Goal: Task Accomplishment & Management: Complete application form

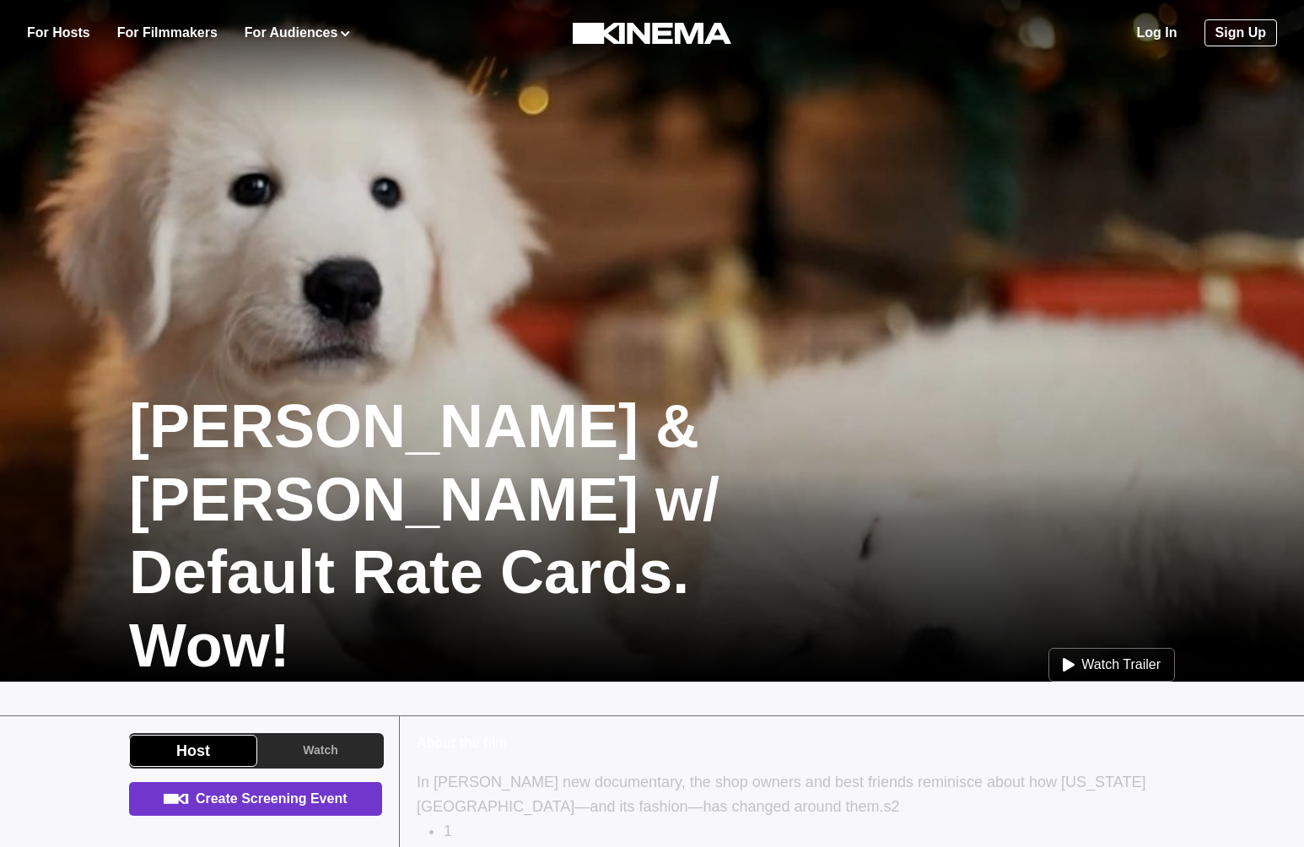
click at [280, 800] on link "Create Screening Event" at bounding box center [255, 799] width 253 height 34
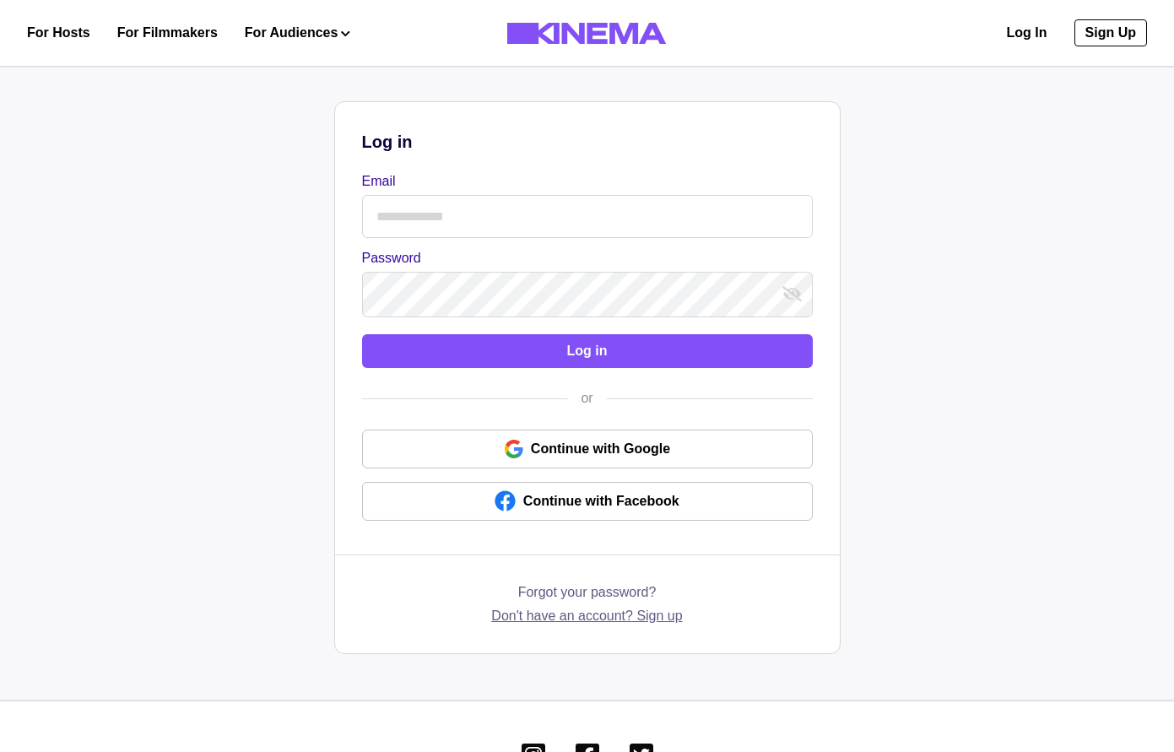
click at [660, 624] on link "Don't have an account? Sign up" at bounding box center [586, 616] width 191 height 20
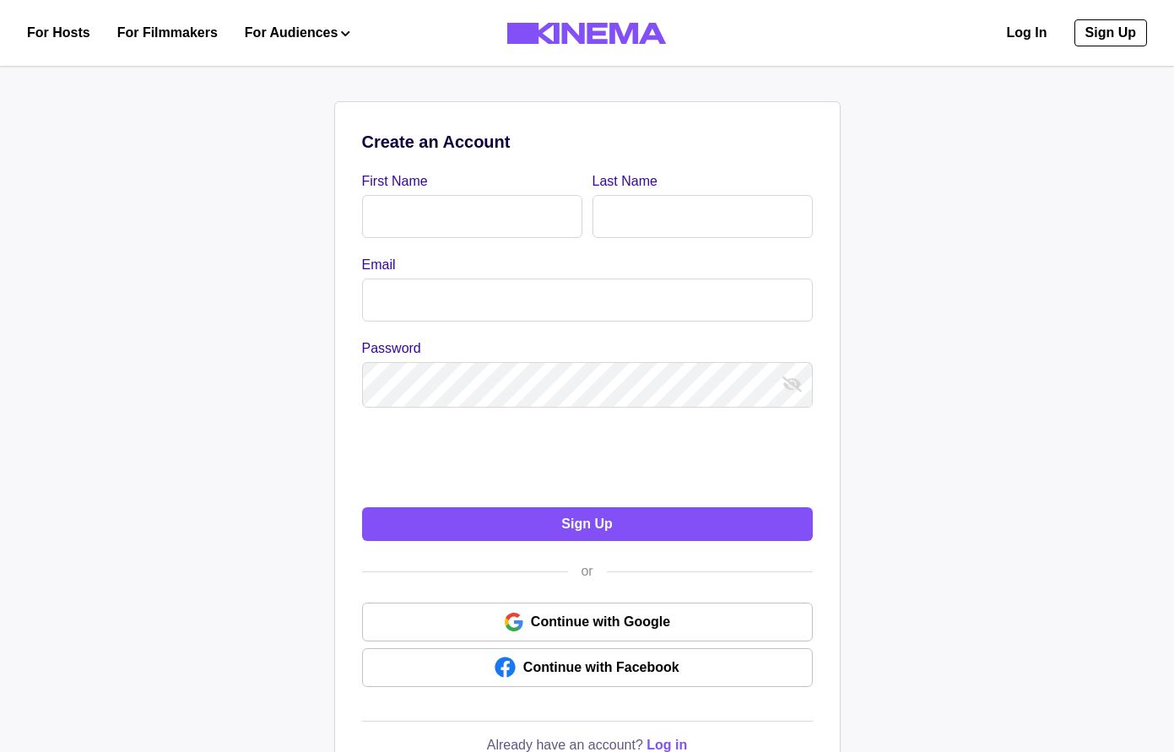
click at [471, 235] on input "First Name" at bounding box center [472, 216] width 220 height 43
type input "*******"
type input "****"
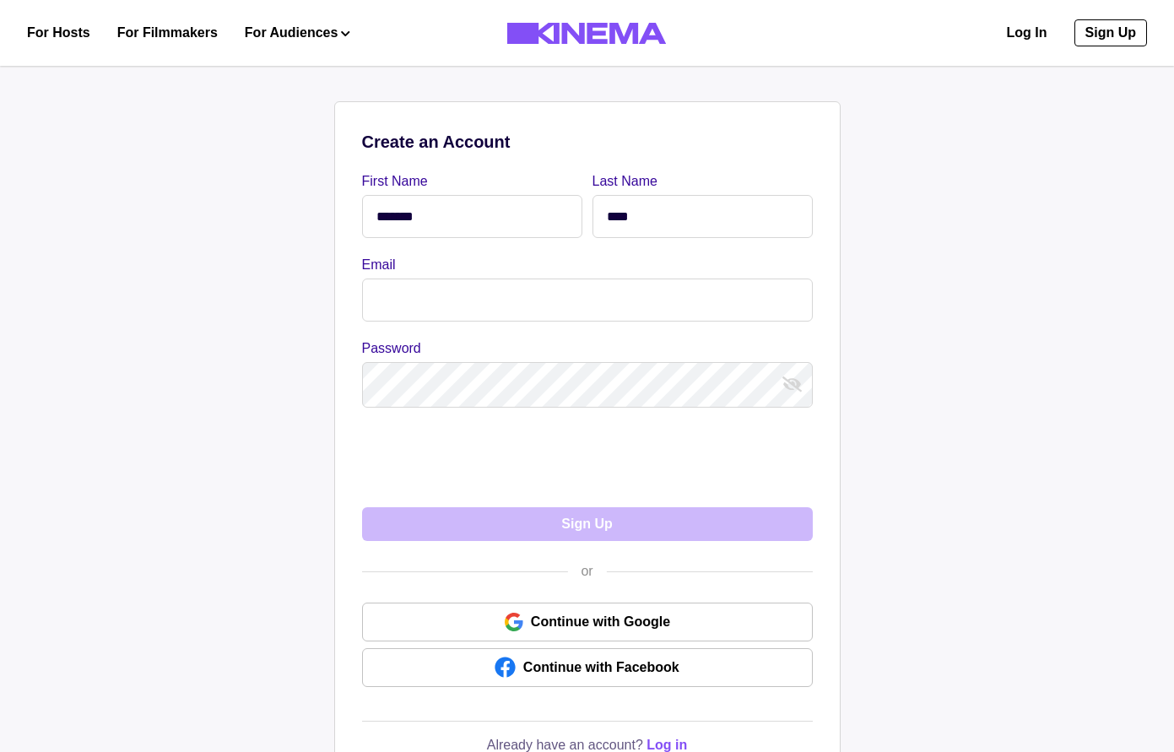
click at [510, 270] on label "Email" at bounding box center [582, 265] width 440 height 20
click at [510, 278] on input "Email" at bounding box center [587, 299] width 451 height 43
type input "**********"
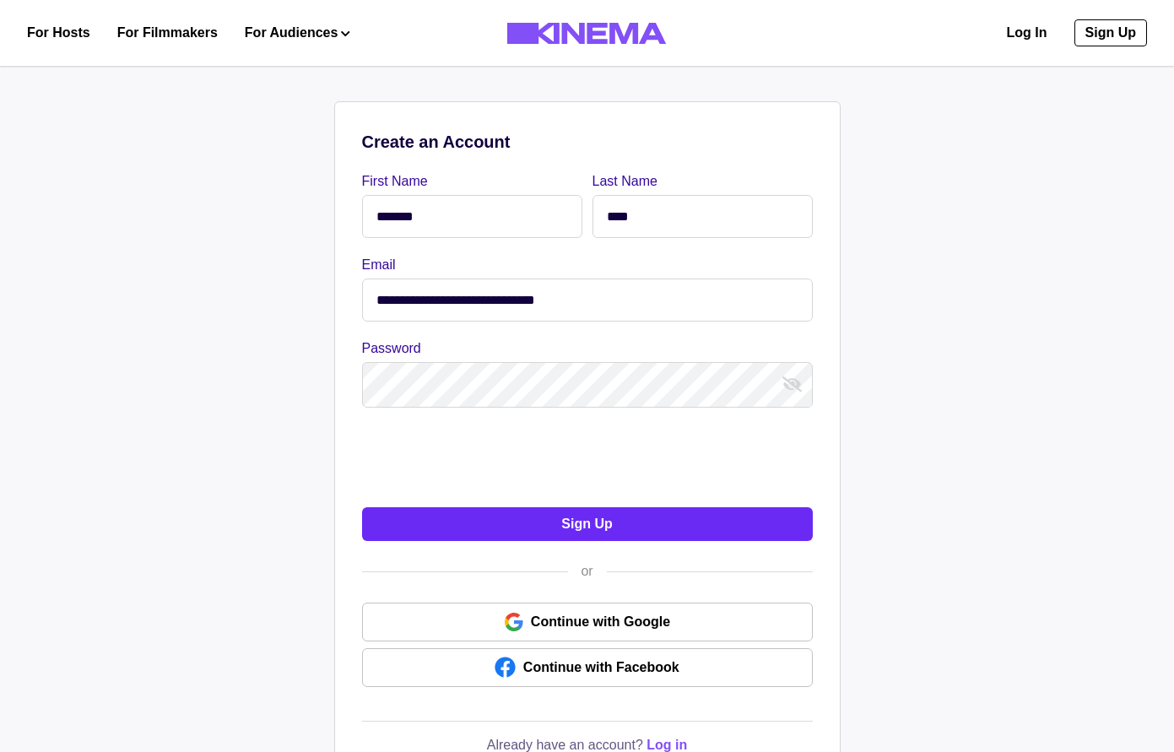
click at [458, 527] on button "Sign Up" at bounding box center [587, 524] width 451 height 34
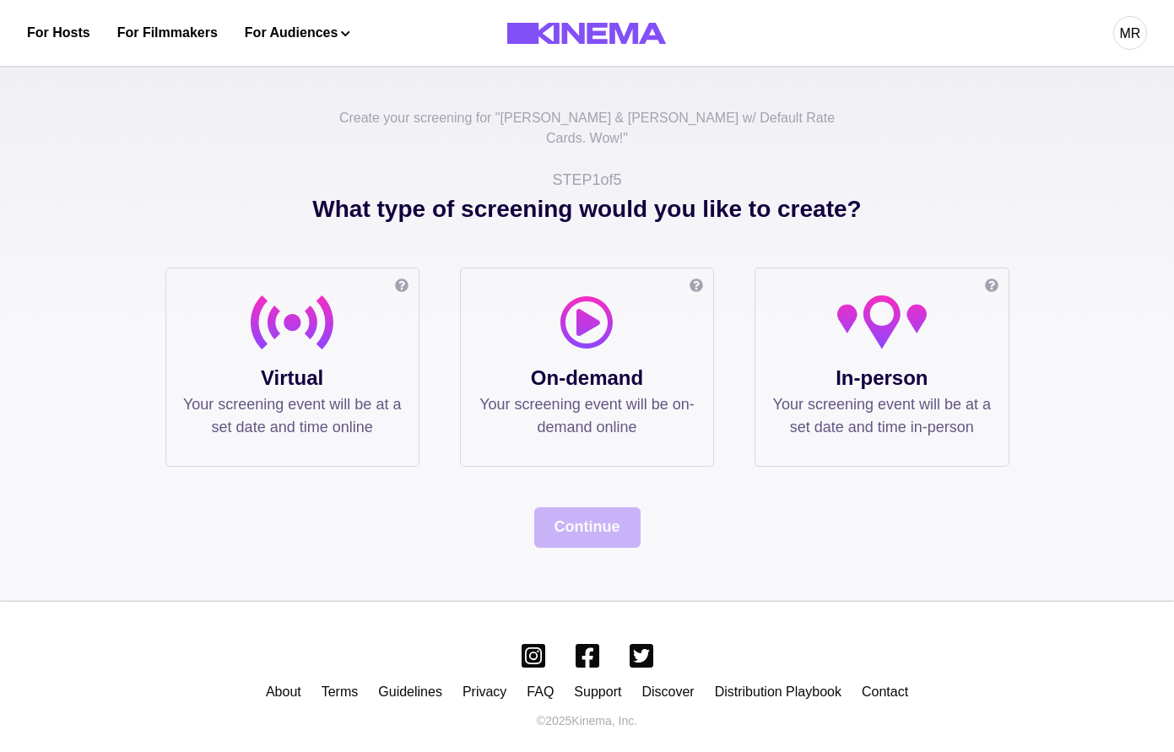
click at [330, 342] on div at bounding box center [292, 329] width 219 height 68
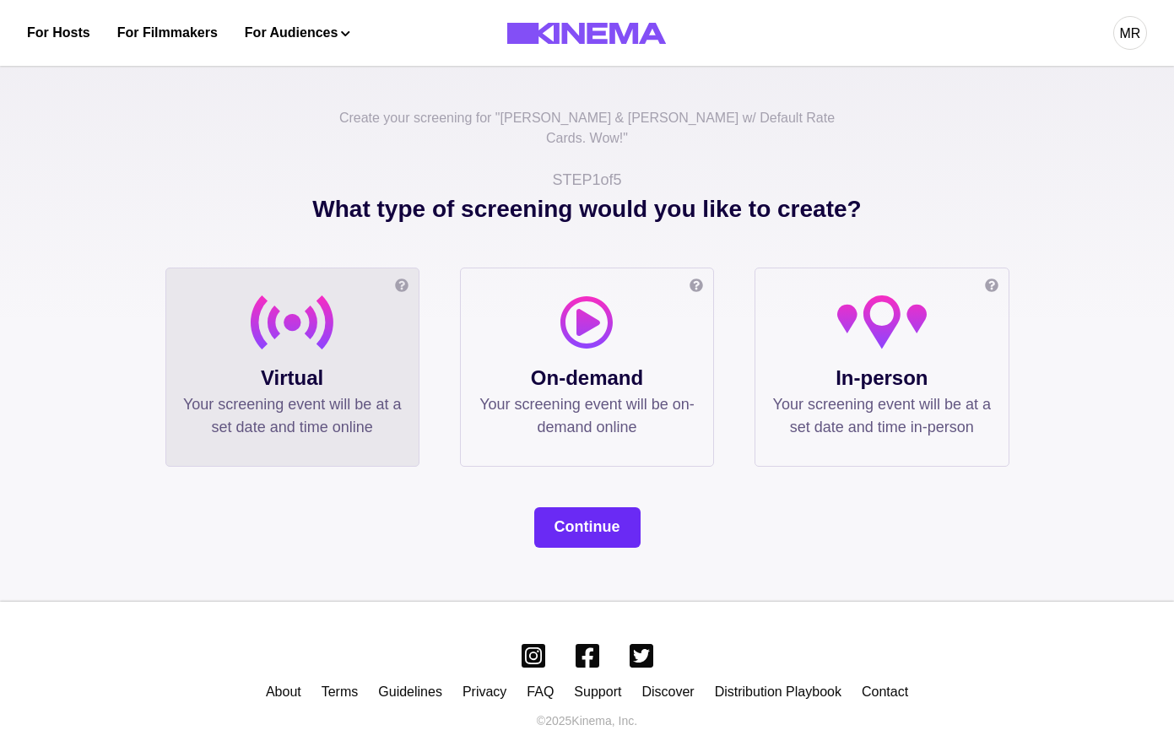
click at [560, 507] on button "Continue" at bounding box center [587, 527] width 106 height 41
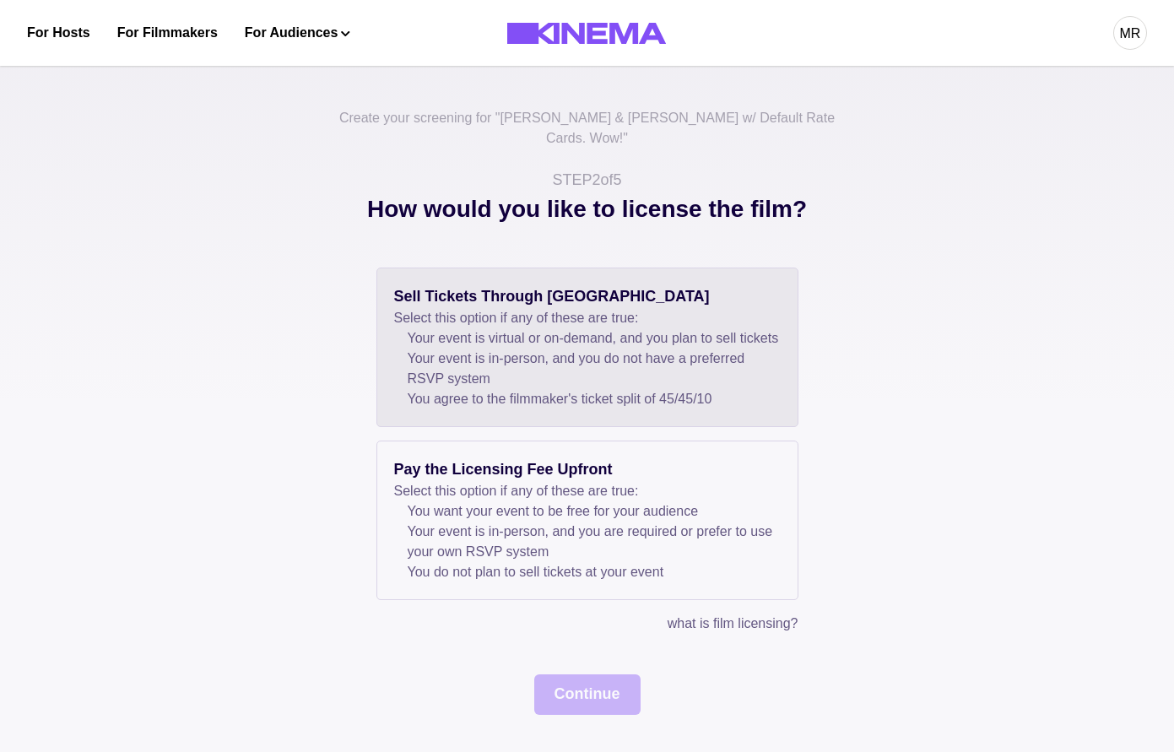
click at [459, 308] on p "Select this option if any of these are true:" at bounding box center [587, 318] width 386 height 20
click at [586, 715] on div "Create your screening for " Allan & Suzi w/ Default Rate Cards. Wow! " STEP 2 o…" at bounding box center [587, 411] width 1174 height 715
click at [586, 705] on button "Continue" at bounding box center [587, 694] width 106 height 41
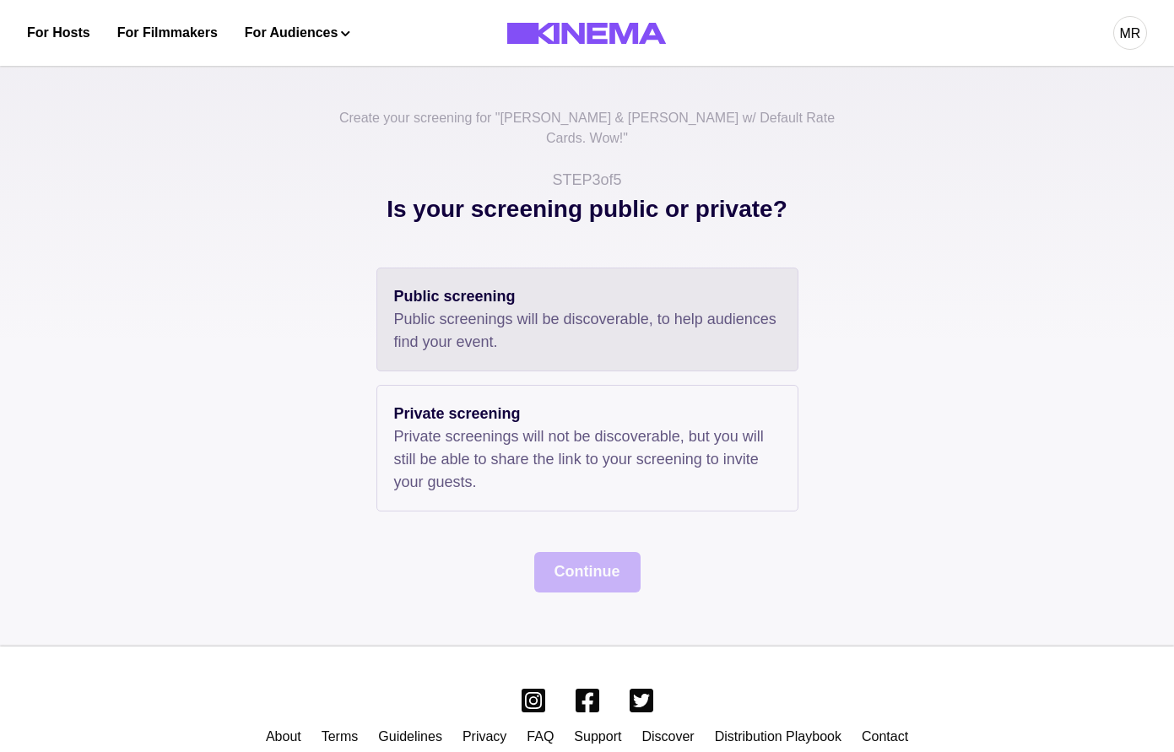
click at [477, 316] on p "Public screenings will be discoverable, to help audiences find your event." at bounding box center [587, 331] width 386 height 46
click at [586, 580] on div "Create your screening for " Allan & Suzi w/ Default Rate Cards. Wow! " STEP 3 o…" at bounding box center [587, 350] width 1174 height 592
click at [586, 571] on button "Continue" at bounding box center [587, 572] width 106 height 41
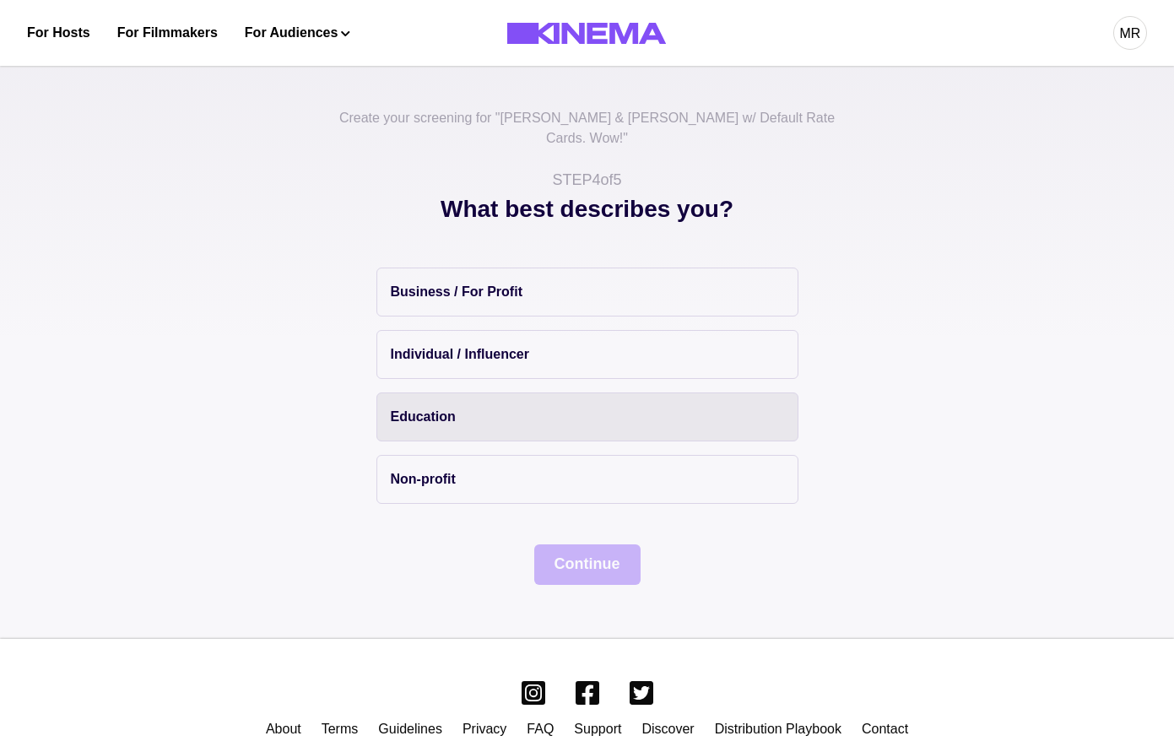
click at [447, 407] on p "Education" at bounding box center [423, 417] width 65 height 20
click at [563, 544] on button "Continue" at bounding box center [587, 564] width 106 height 41
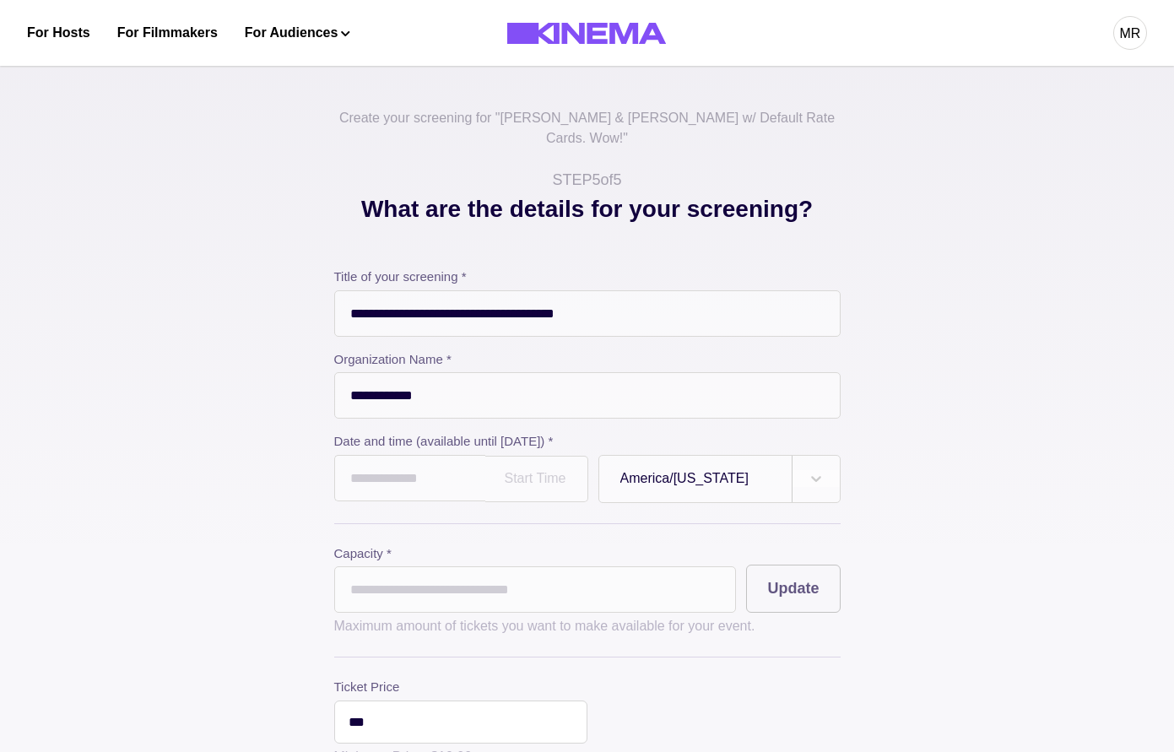
click at [442, 379] on input "**********" at bounding box center [587, 395] width 506 height 46
click at [373, 372] on input "**********" at bounding box center [587, 395] width 506 height 46
type input "**********"
click at [414, 464] on input "text" at bounding box center [409, 478] width 151 height 46
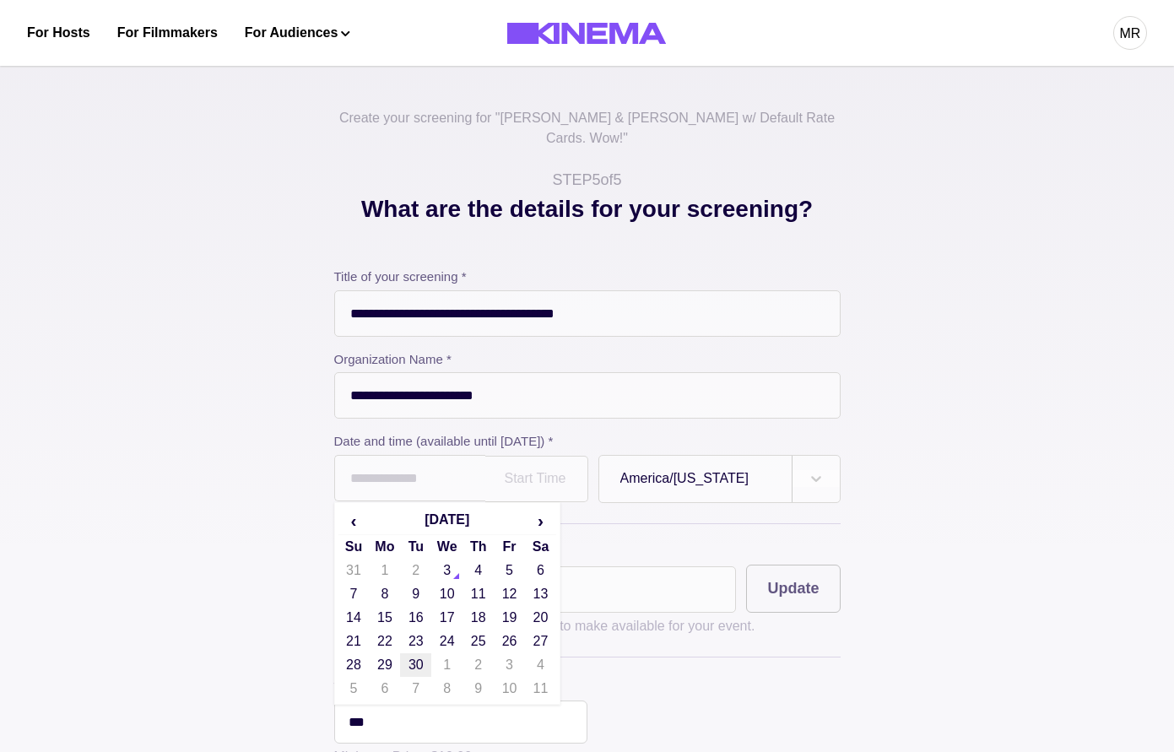
click at [429, 653] on td "30" at bounding box center [415, 665] width 31 height 24
type input "**********"
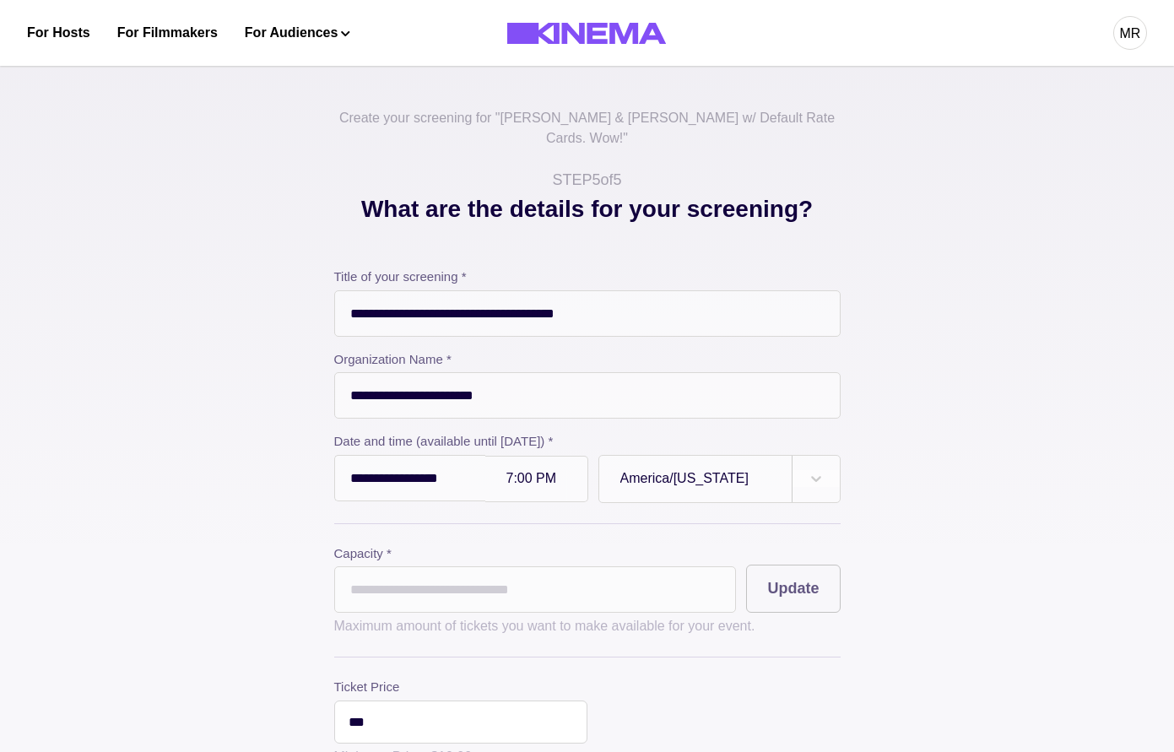
click at [546, 616] on p "Maximum amount of tickets you want to make available for your event." at bounding box center [587, 626] width 506 height 20
click at [521, 581] on input "*" at bounding box center [535, 589] width 402 height 46
type input "**"
click at [802, 582] on button "Update" at bounding box center [793, 588] width 94 height 48
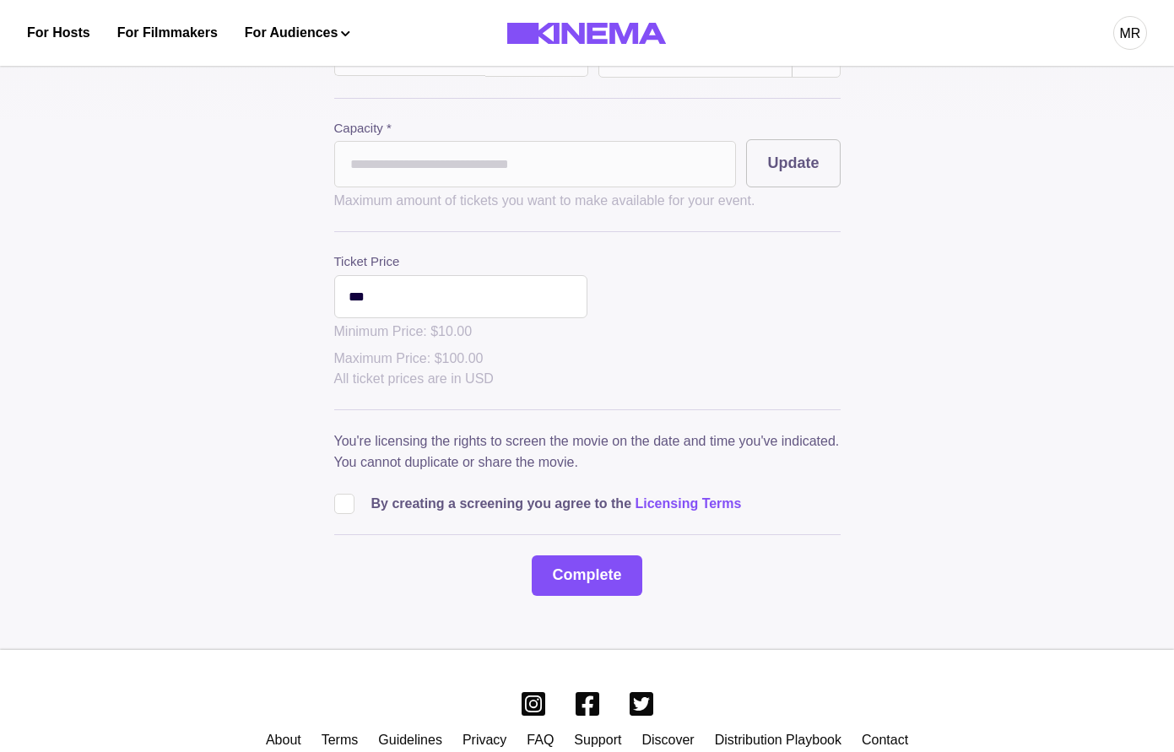
scroll to position [479, 0]
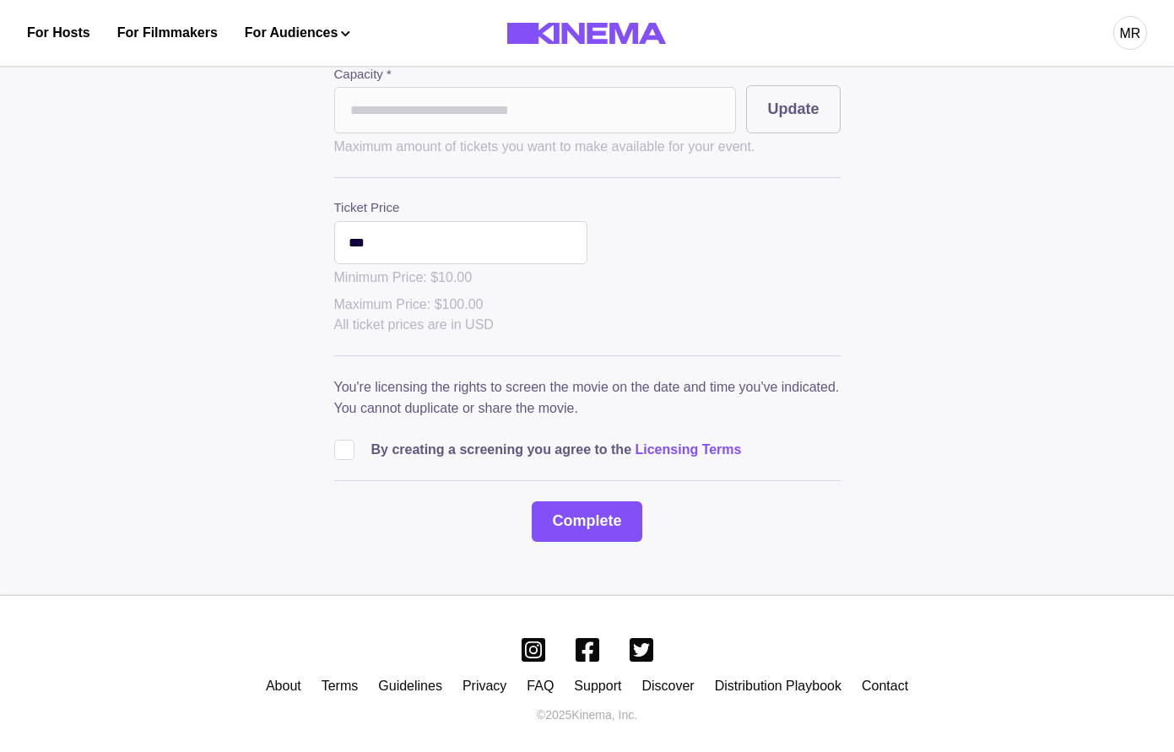
click at [350, 440] on span at bounding box center [344, 450] width 20 height 20
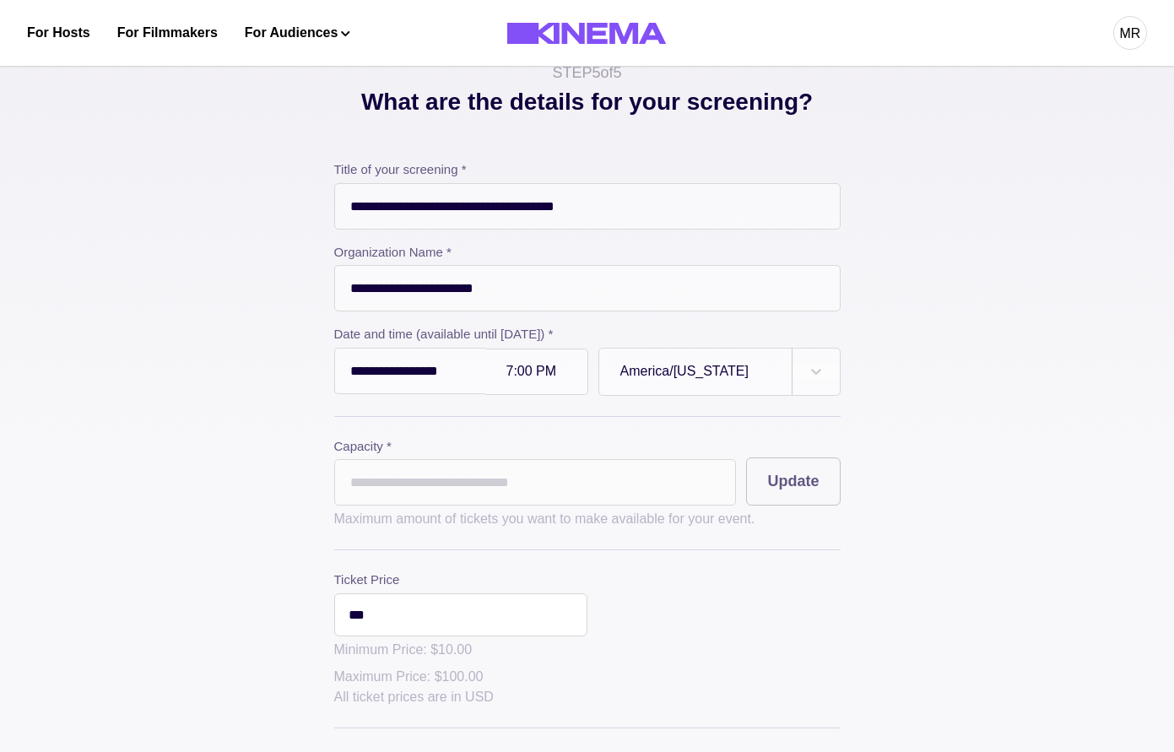
scroll to position [0, 0]
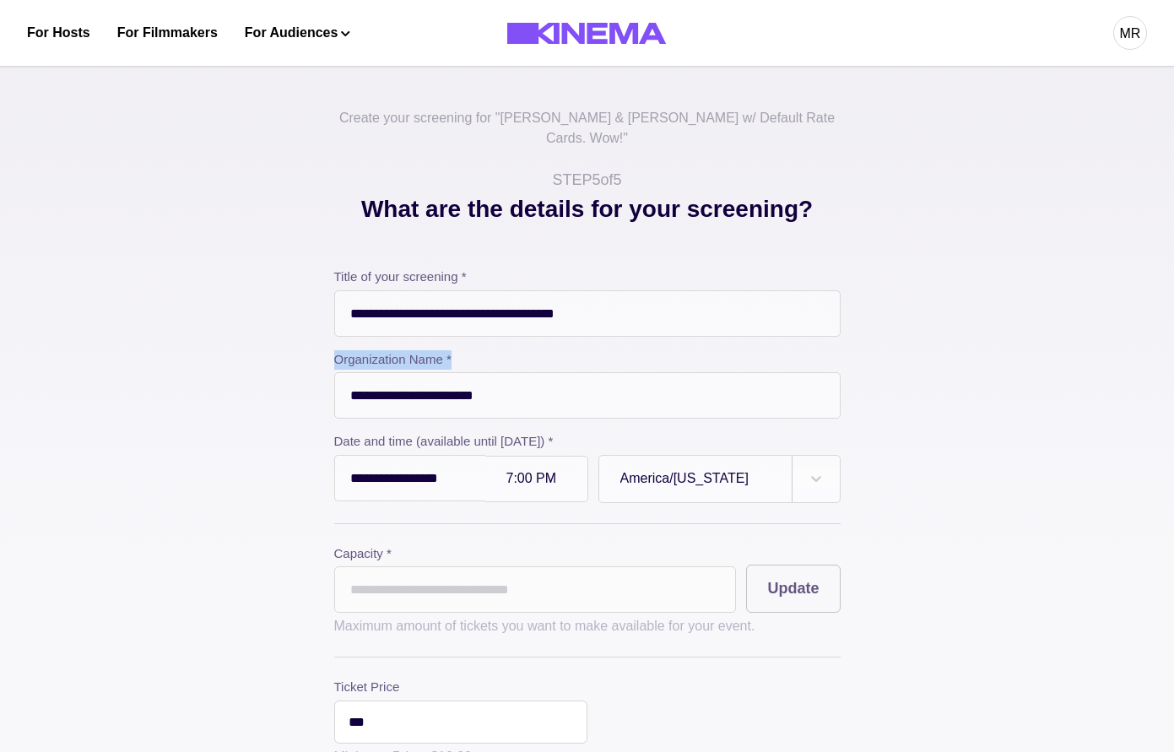
drag, startPoint x: 331, startPoint y: 344, endPoint x: 481, endPoint y: 344, distance: 150.2
click at [481, 344] on div "**********" at bounding box center [587, 606] width 844 height 829
click at [419, 408] on div "**********" at bounding box center [587, 384] width 506 height 235
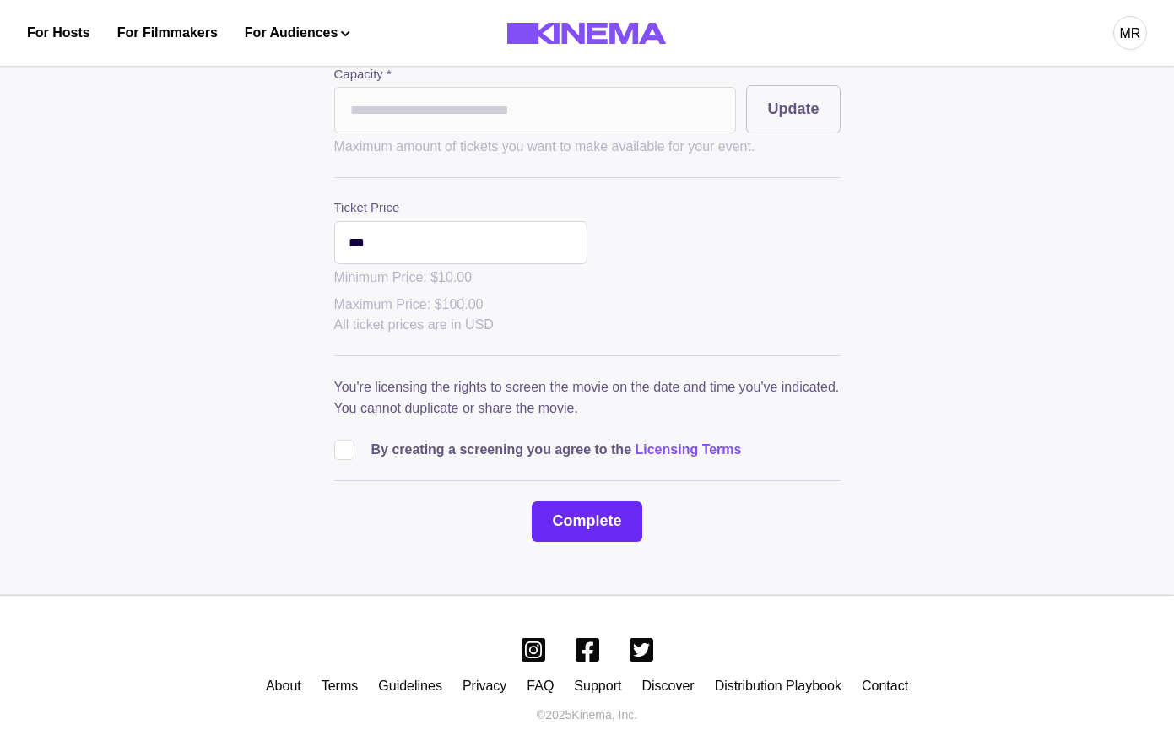
click at [548, 521] on button "Complete" at bounding box center [587, 521] width 110 height 41
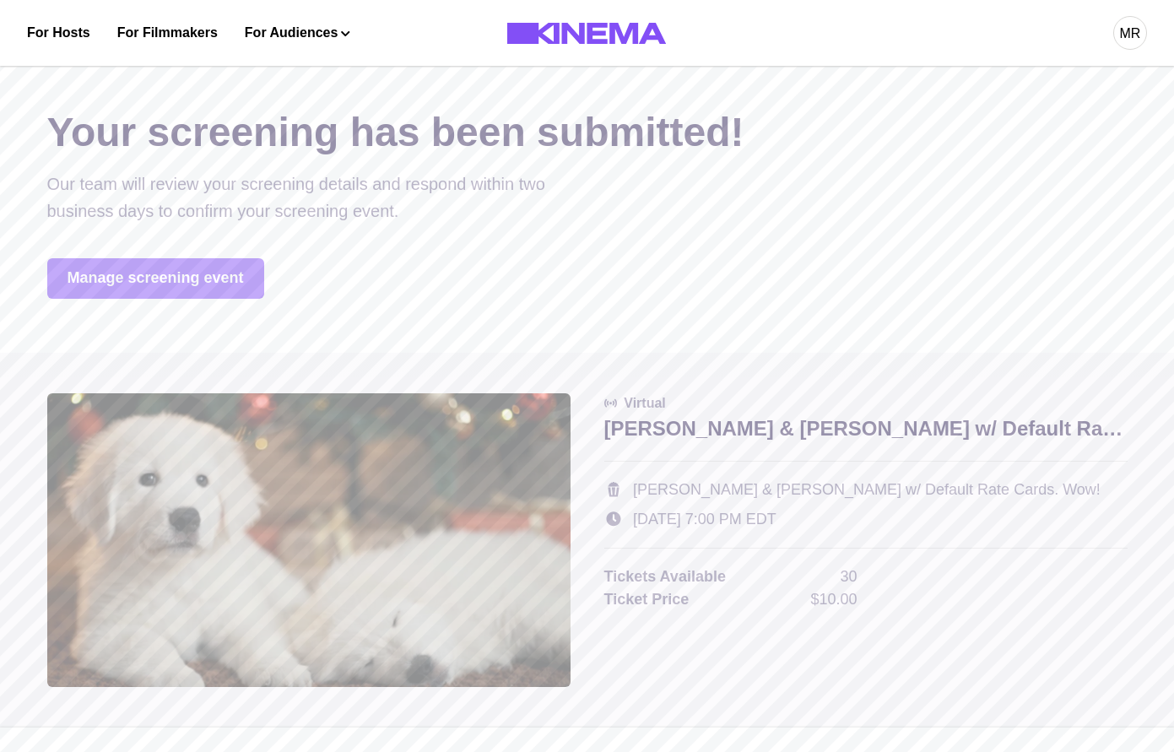
click at [199, 273] on link "Manage screening event" at bounding box center [155, 278] width 217 height 41
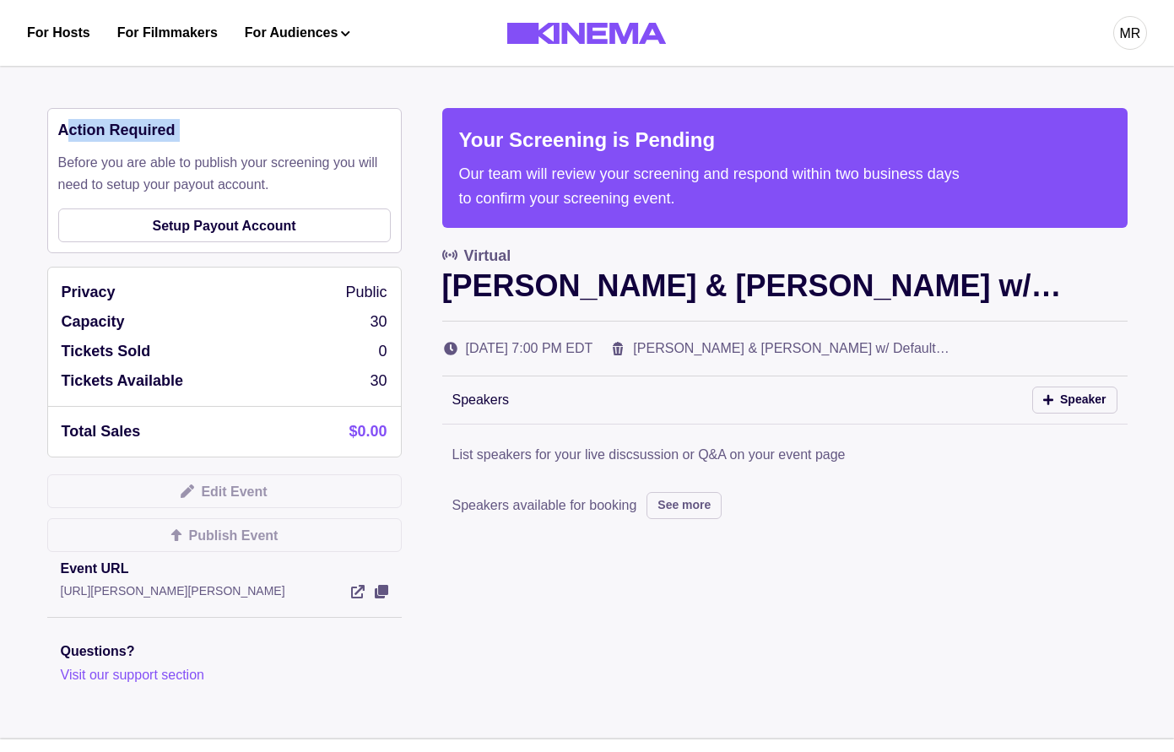
drag, startPoint x: 68, startPoint y: 130, endPoint x: 186, endPoint y: 149, distance: 119.6
click at [186, 149] on div "Action Required Before you are able to publish your screening you will need to …" at bounding box center [224, 180] width 354 height 145
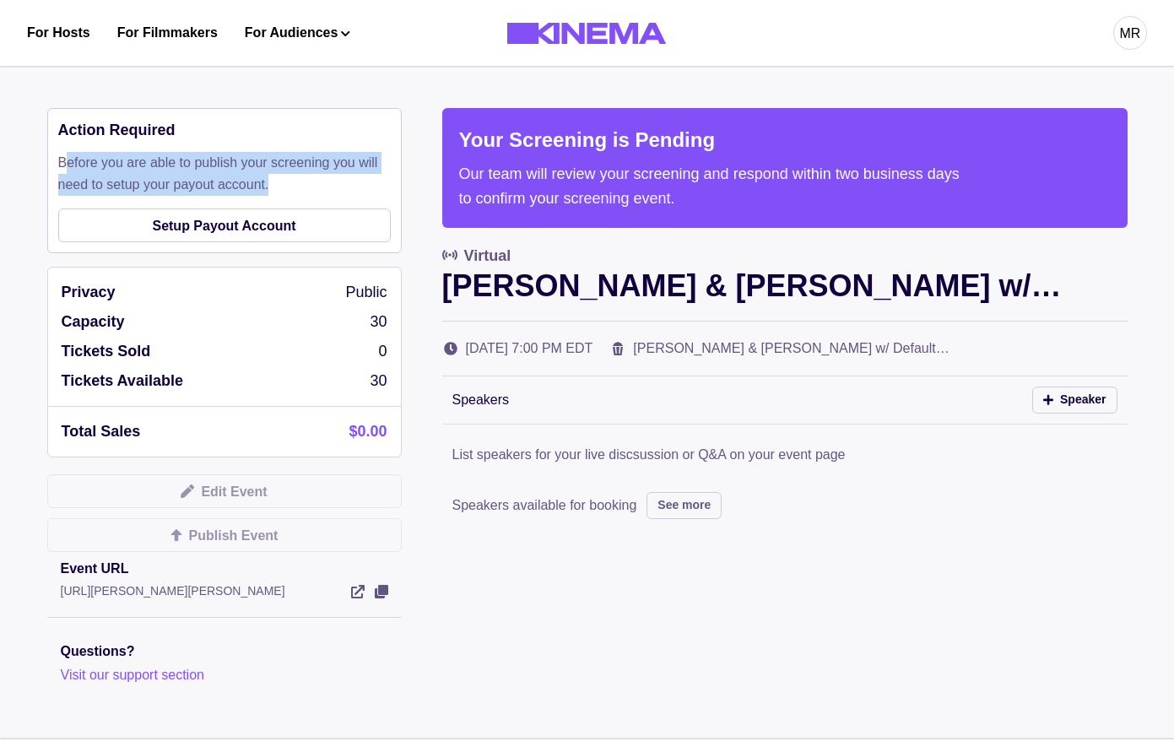
drag, startPoint x: 69, startPoint y: 160, endPoint x: 282, endPoint y: 181, distance: 213.7
click at [283, 181] on p "Before you are able to publish your screening you will need to setup your payou…" at bounding box center [224, 173] width 332 height 43
click at [282, 181] on p "Before you are able to publish your screening you will need to setup your payou…" at bounding box center [224, 173] width 332 height 43
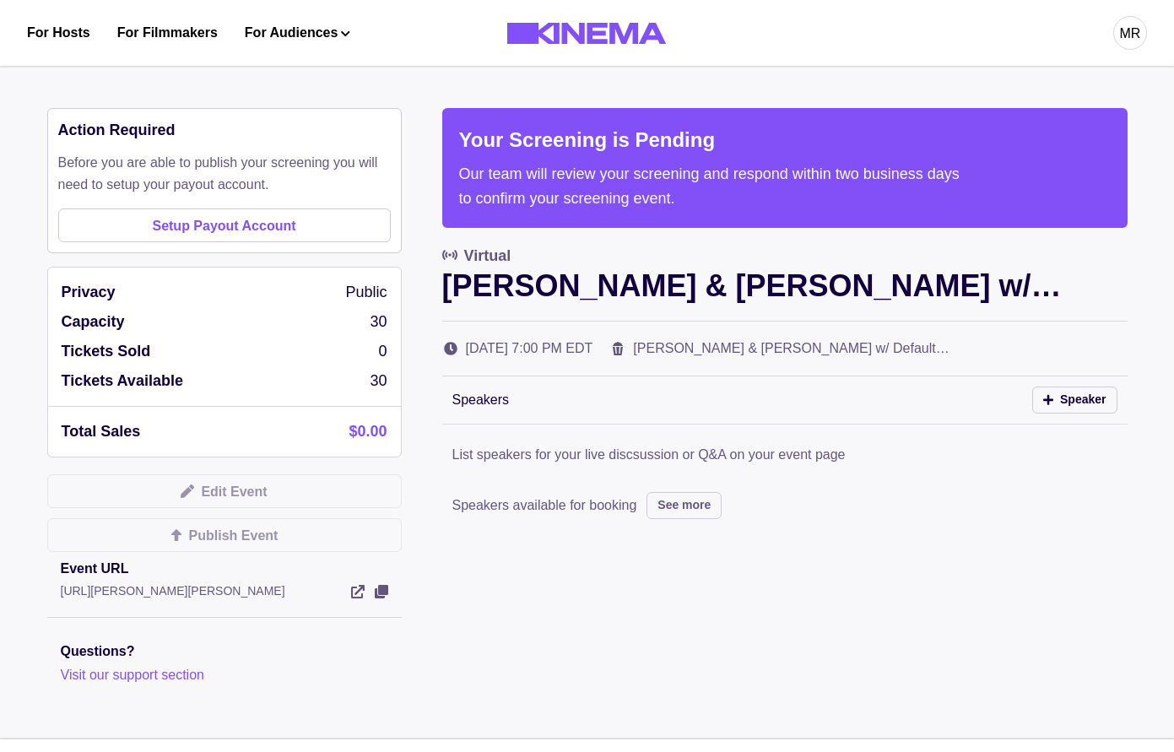
click at [238, 222] on link "Setup Payout Account" at bounding box center [224, 225] width 332 height 34
click at [1127, 24] on div "MR" at bounding box center [1130, 34] width 21 height 20
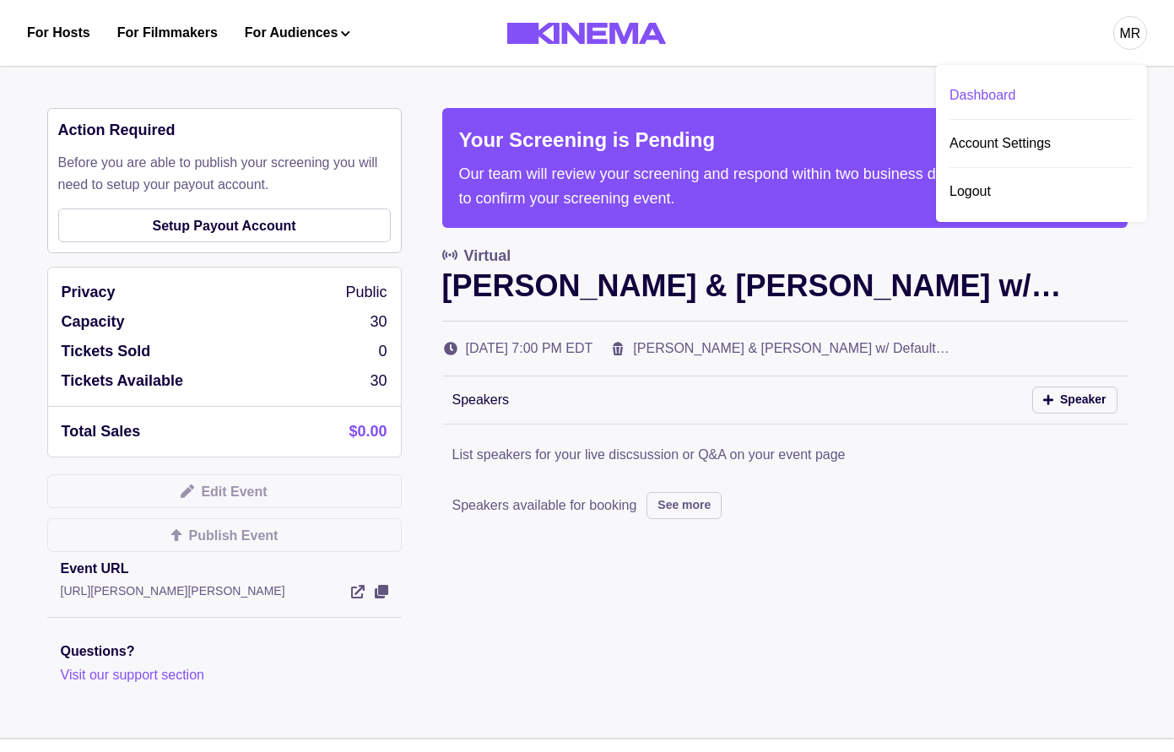
click at [997, 95] on div "Dashboard" at bounding box center [1041, 95] width 184 height 47
click at [248, 235] on link "Setup Payout Account" at bounding box center [224, 225] width 332 height 34
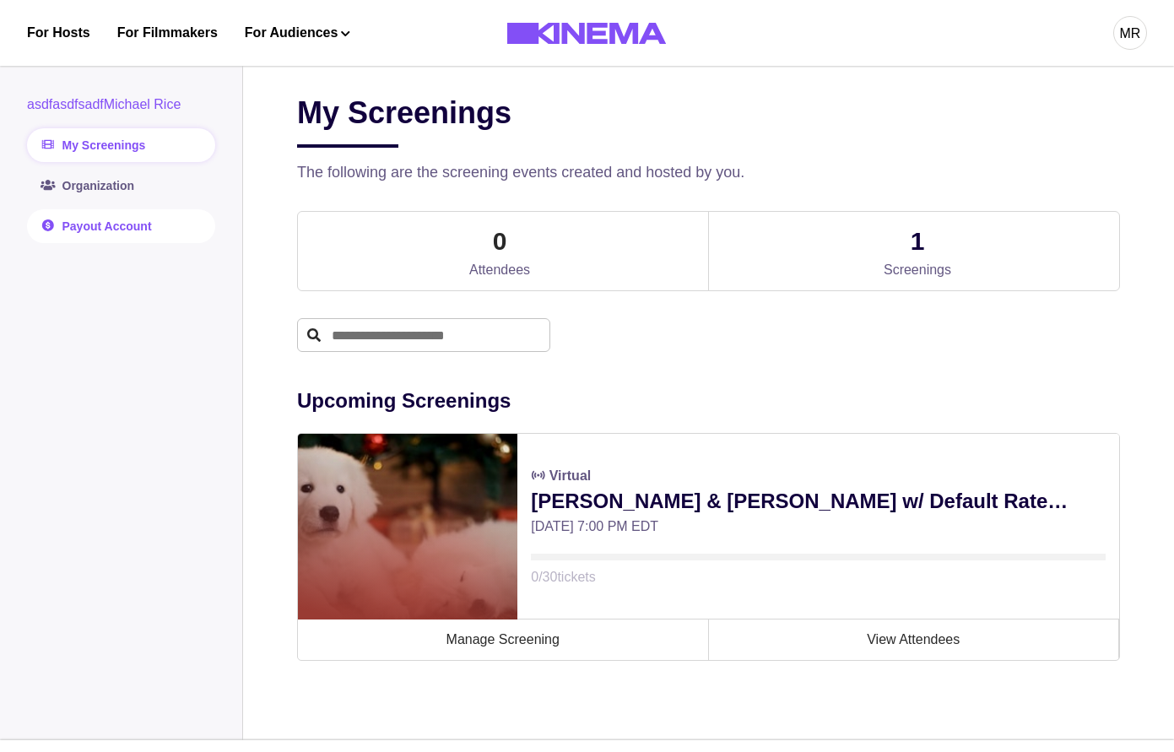
click at [152, 230] on link "Payout Account" at bounding box center [121, 226] width 188 height 34
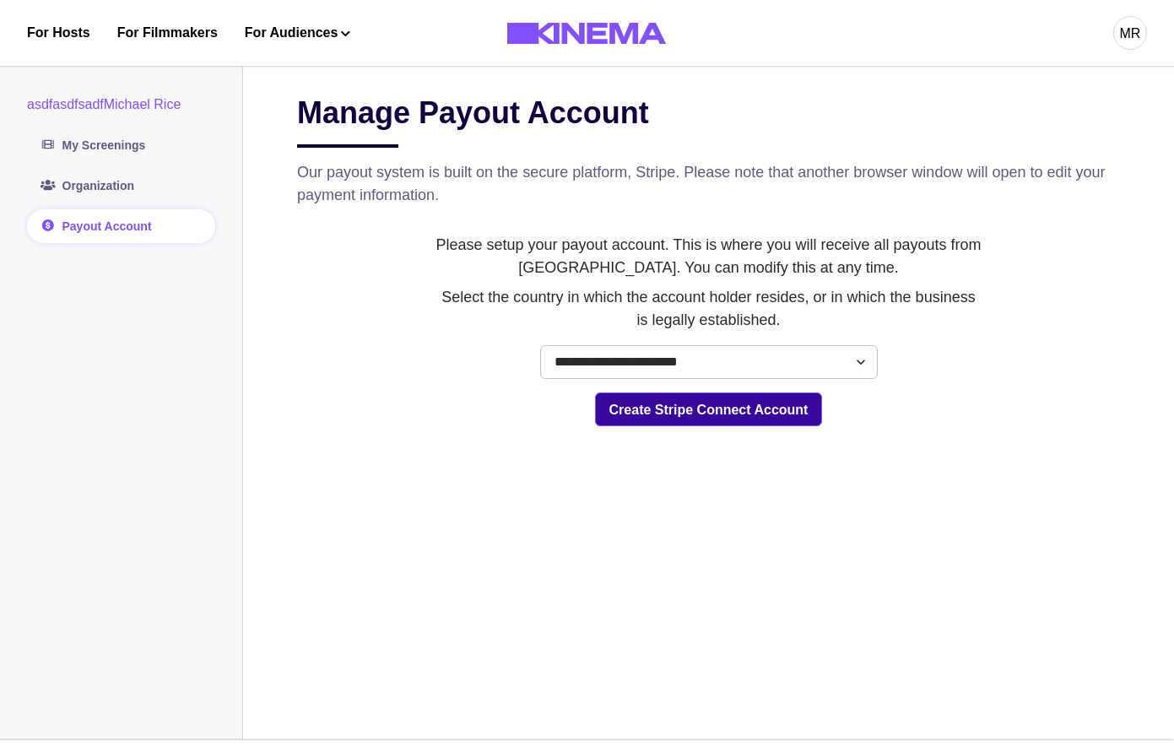
click at [696, 417] on button "Create Stripe Connect Account" at bounding box center [709, 409] width 228 height 34
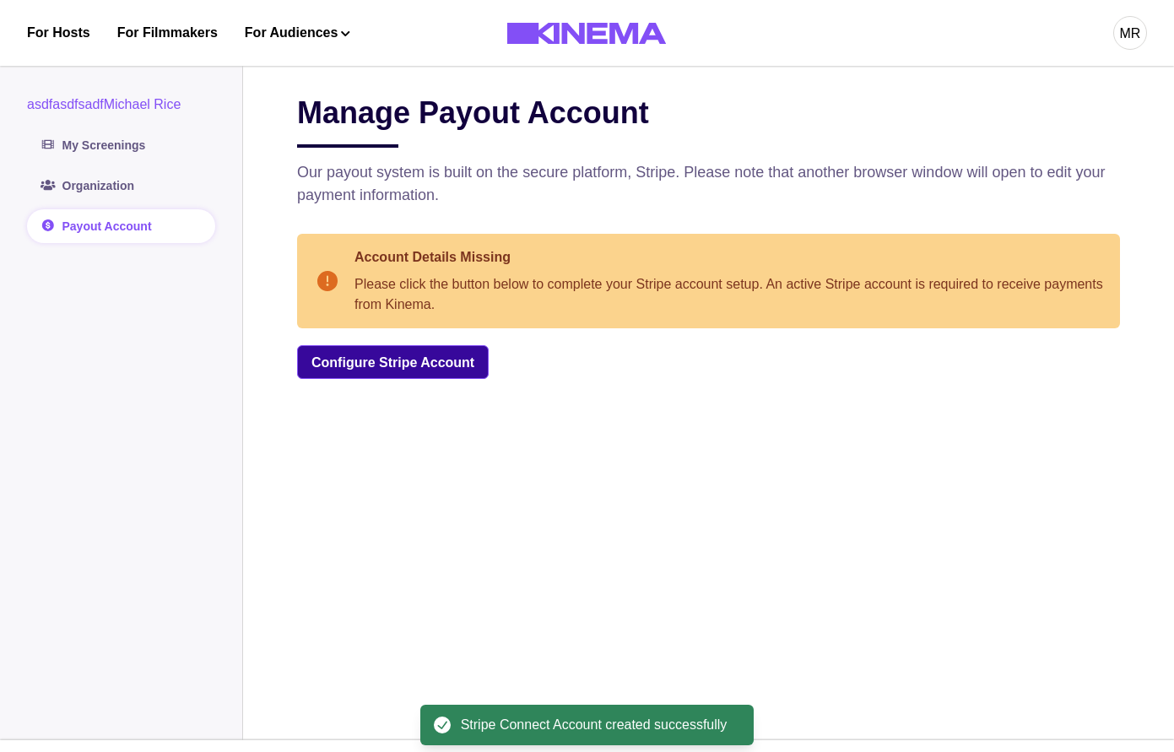
click at [386, 373] on link "Configure Stripe Account" at bounding box center [393, 362] width 192 height 34
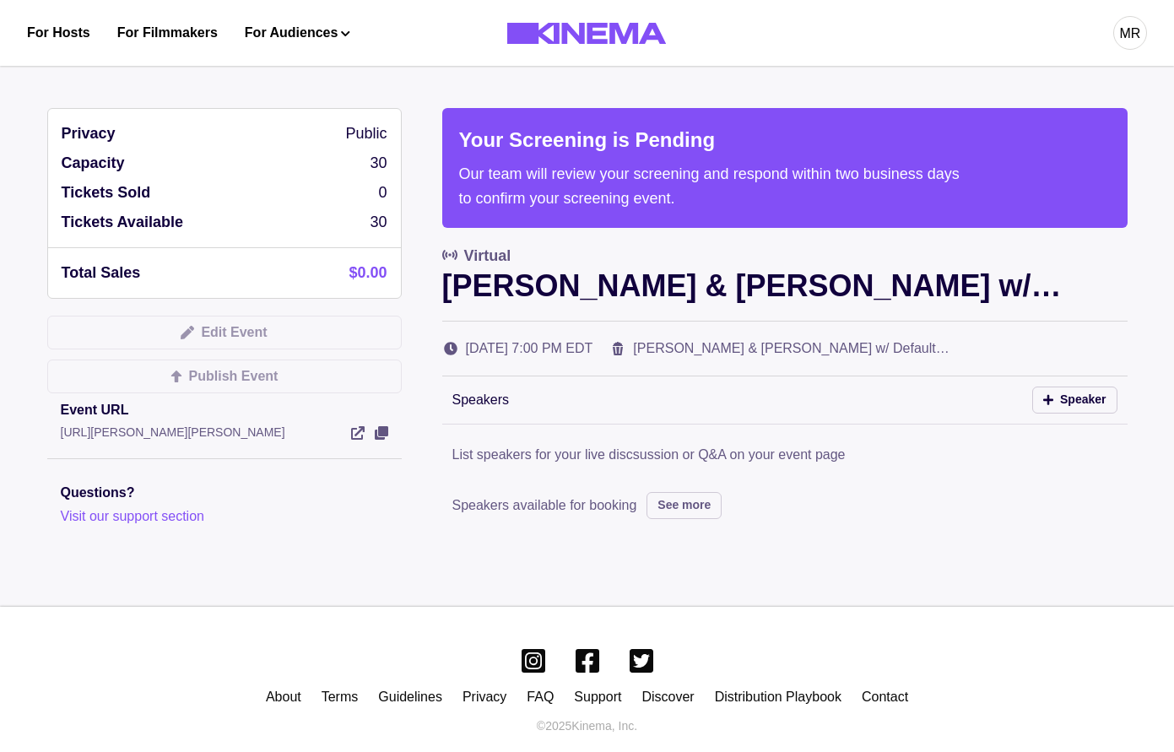
click at [257, 84] on link "Watch Now" at bounding box center [295, 90] width 169 height 30
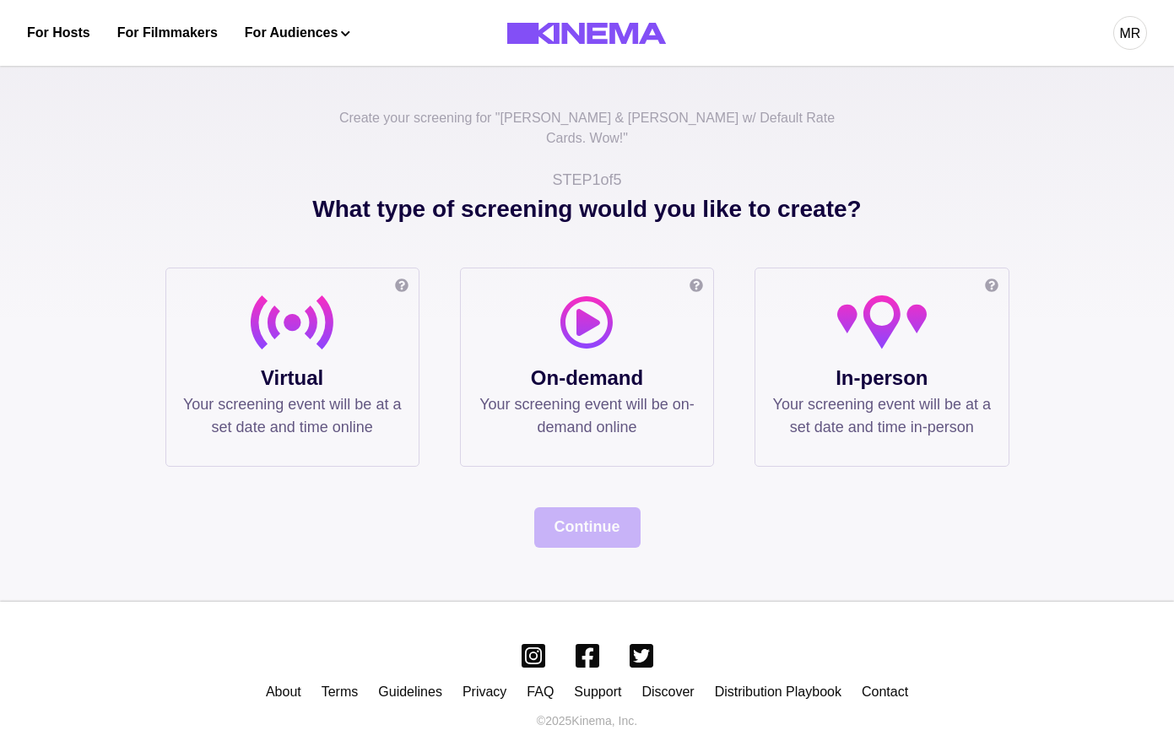
click at [1132, 21] on div "MR" at bounding box center [1130, 33] width 34 height 34
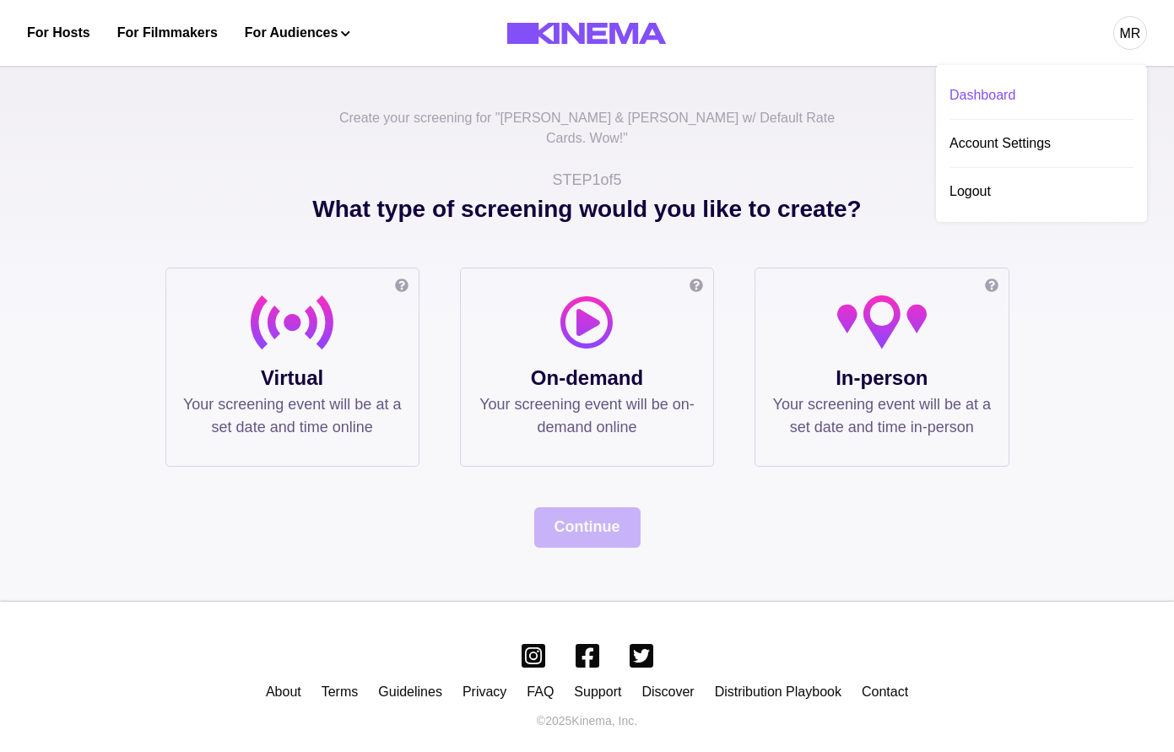
click at [984, 95] on div "Dashboard" at bounding box center [1041, 95] width 184 height 47
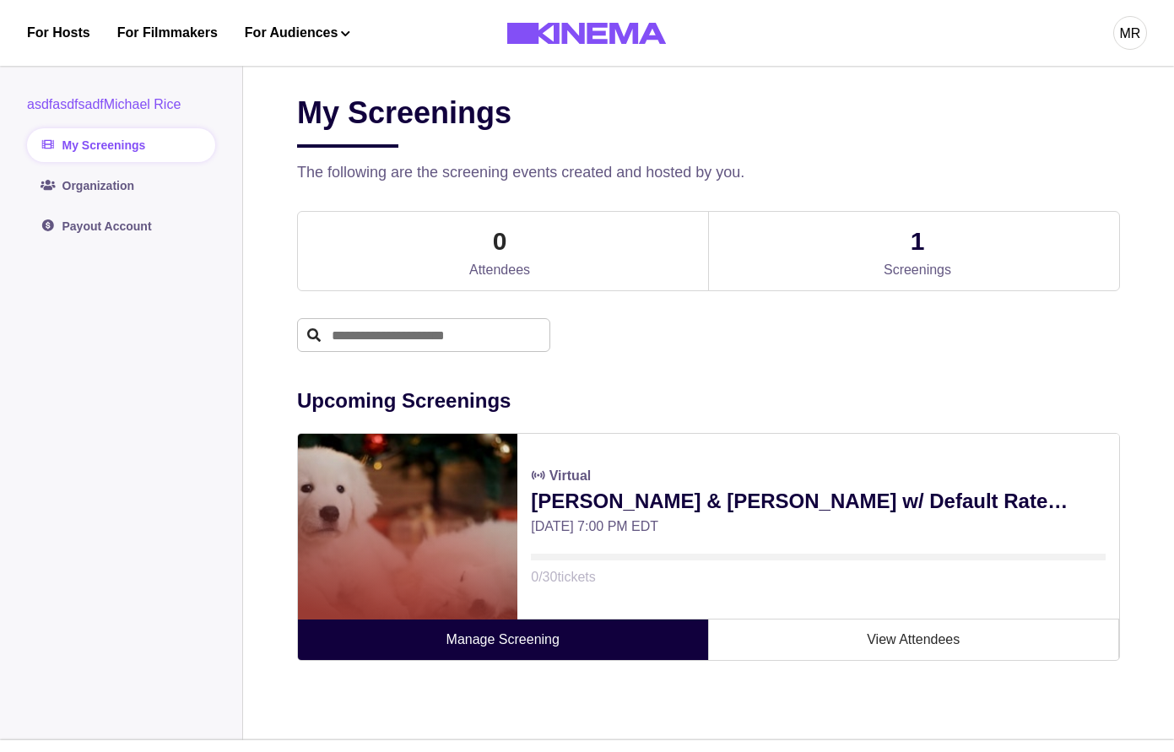
click at [508, 648] on link "Manage Screening" at bounding box center [503, 639] width 411 height 41
